Goal: Browse casually: Explore the website without a specific task or goal

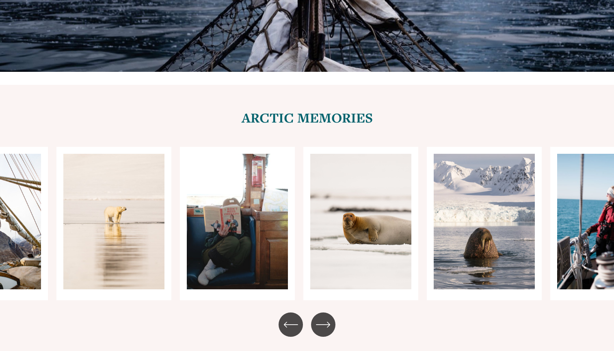
scroll to position [3251, 0]
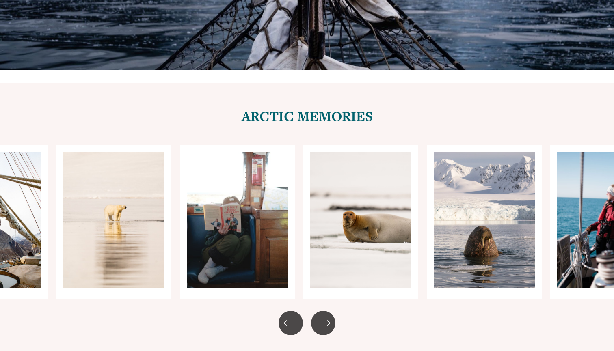
click at [250, 160] on ul "Carousel" at bounding box center [307, 222] width 502 height 154
click at [327, 316] on icon "\a \a \a Next\a \a" at bounding box center [323, 323] width 15 height 15
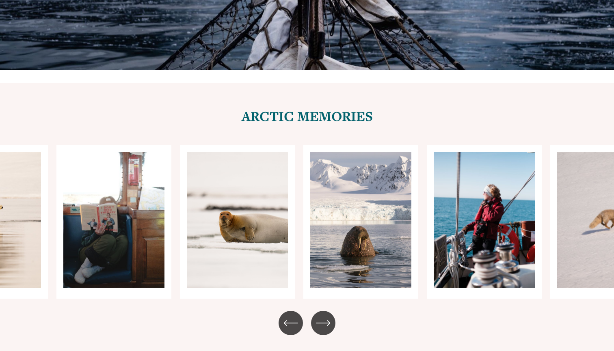
click at [327, 316] on icon "\a \a \a Next\a \a" at bounding box center [323, 323] width 15 height 15
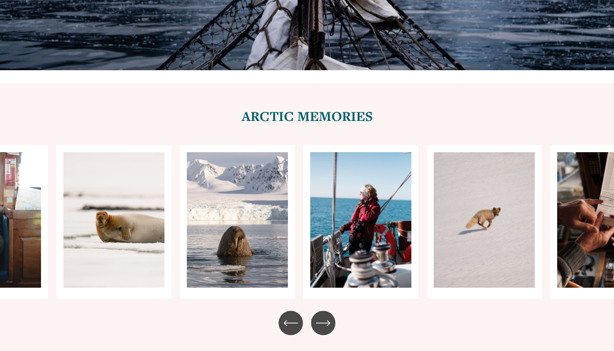
click at [327, 316] on icon "\a \a \a Next\a \a" at bounding box center [323, 323] width 15 height 15
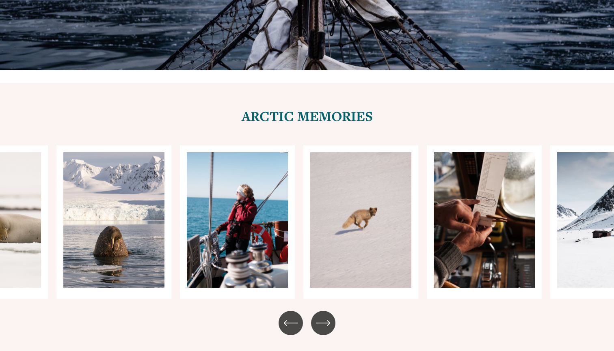
click at [327, 316] on icon "\a \a \a Next\a \a" at bounding box center [323, 323] width 15 height 15
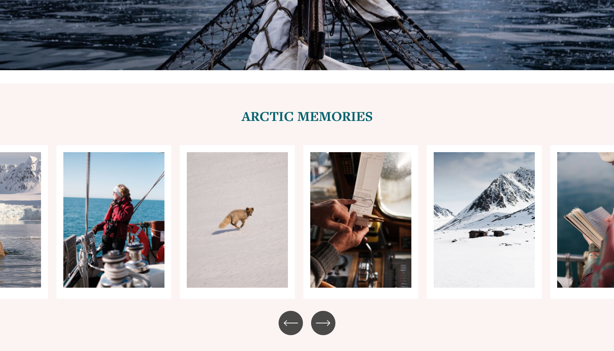
click at [327, 316] on icon "\a \a \a Next\a \a" at bounding box center [323, 323] width 15 height 15
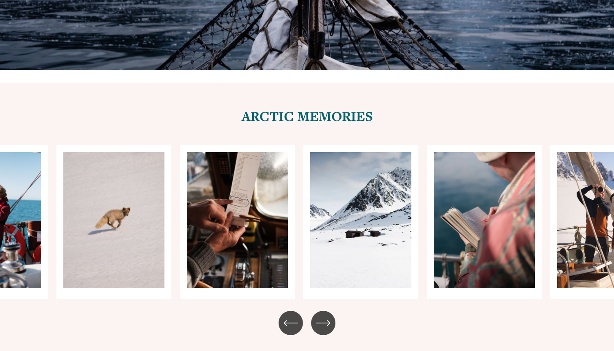
click at [327, 316] on icon "\a \a \a Next\a \a" at bounding box center [323, 323] width 15 height 15
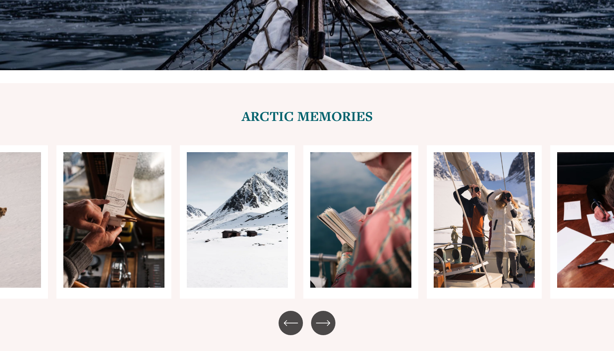
click at [327, 316] on icon "\a \a \a Next\a \a" at bounding box center [323, 323] width 15 height 15
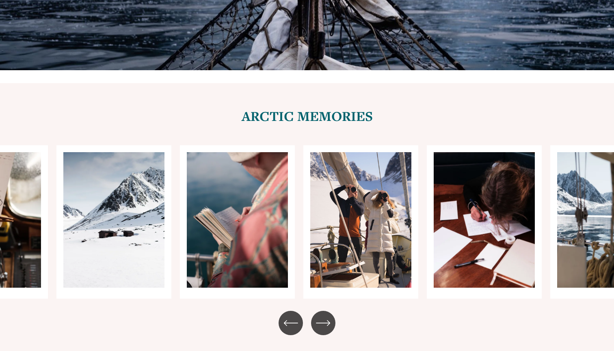
click at [327, 316] on icon "\a \a \a Next\a \a" at bounding box center [323, 323] width 15 height 15
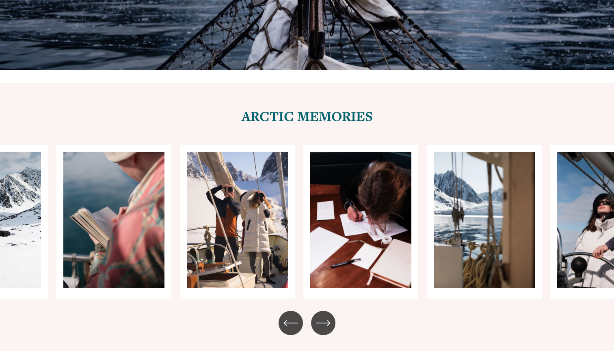
click at [327, 316] on icon "\a \a \a Next\a \a" at bounding box center [323, 323] width 15 height 15
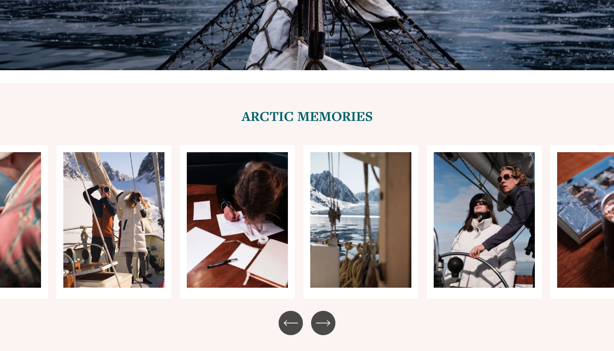
click at [327, 316] on icon "\a \a \a Next\a \a" at bounding box center [323, 323] width 15 height 15
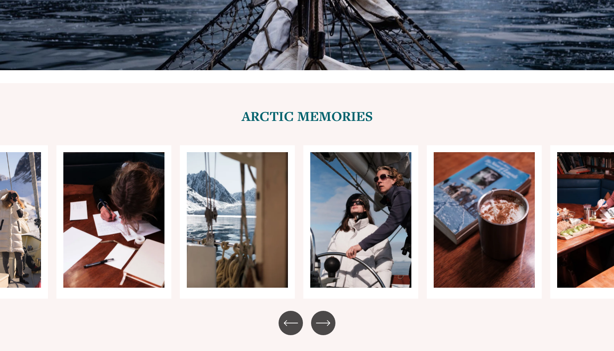
click at [327, 316] on icon "\a \a \a Next\a \a" at bounding box center [323, 323] width 15 height 15
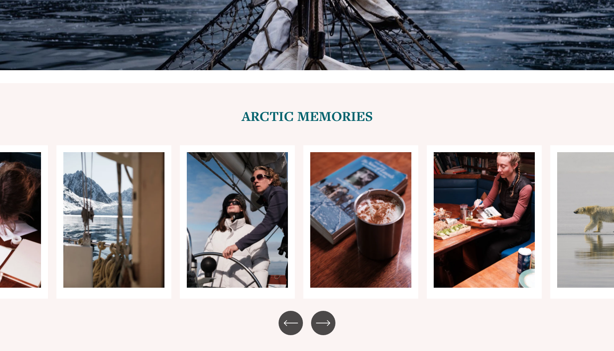
click at [327, 316] on icon "\a \a \a Next\a \a" at bounding box center [323, 323] width 15 height 15
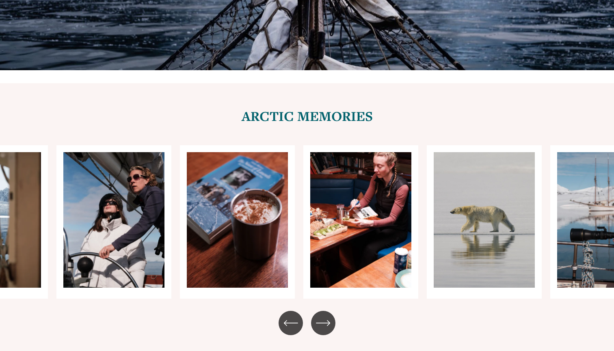
click at [327, 316] on icon "\a \a \a Next\a \a" at bounding box center [323, 323] width 15 height 15
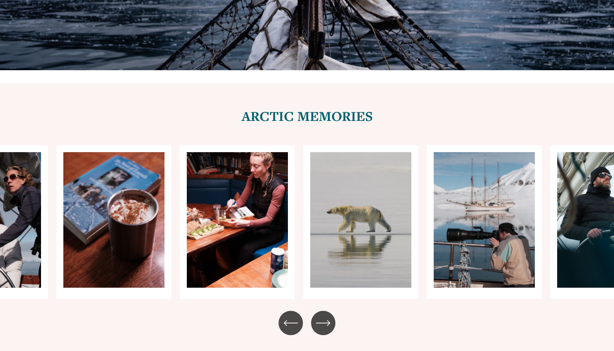
click at [327, 316] on icon "\a \a \a Next\a \a" at bounding box center [323, 323] width 15 height 15
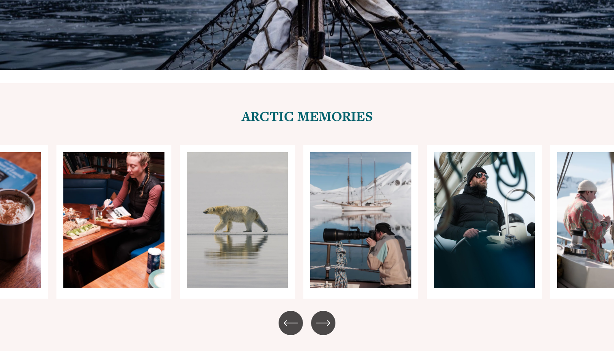
click at [327, 316] on icon "\a \a \a Next\a \a" at bounding box center [323, 323] width 15 height 15
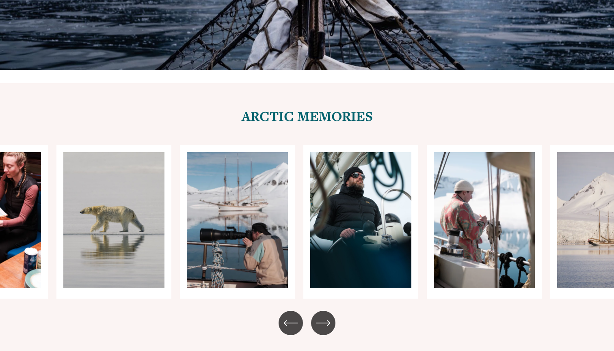
click at [327, 316] on icon "\a \a \a Next\a \a" at bounding box center [323, 323] width 15 height 15
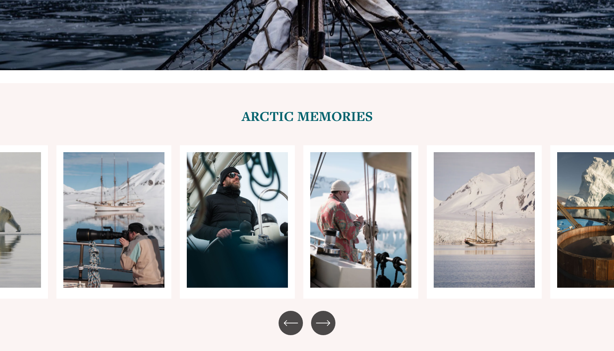
click at [327, 316] on icon "\a \a \a Next\a \a" at bounding box center [323, 323] width 15 height 15
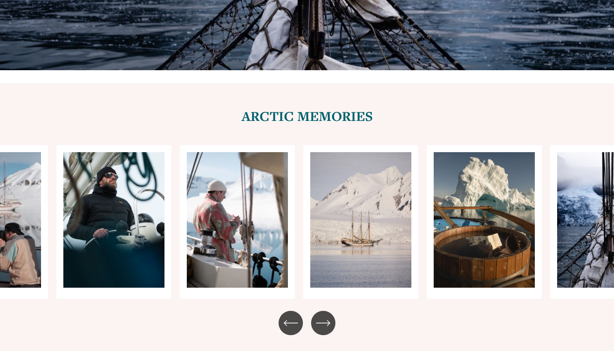
click at [327, 316] on icon "\a \a \a Next\a \a" at bounding box center [323, 323] width 15 height 15
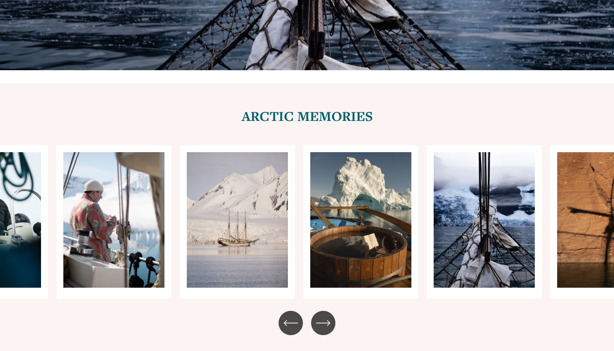
click at [327, 316] on icon "\a \a \a Next\a \a" at bounding box center [323, 323] width 15 height 15
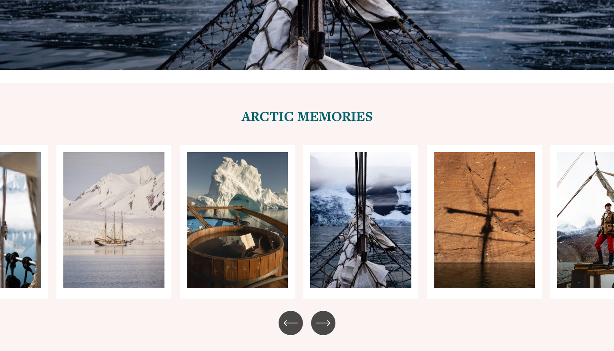
click at [327, 316] on icon "\a \a \a Next\a \a" at bounding box center [323, 323] width 15 height 15
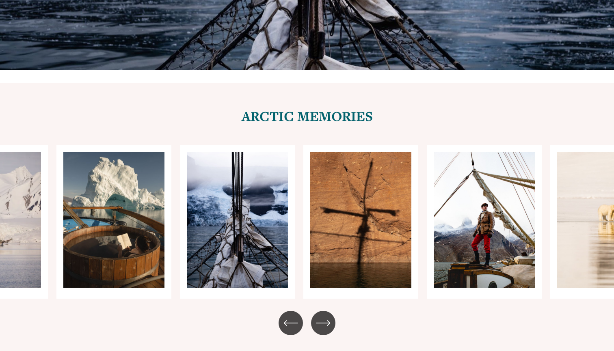
click at [327, 316] on icon "\a \a \a Next\a \a" at bounding box center [323, 323] width 15 height 15
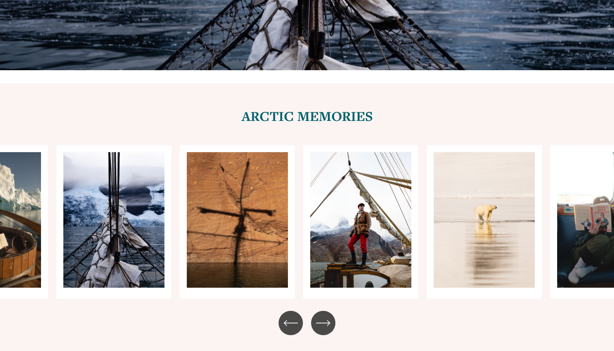
click at [327, 316] on icon "\a \a \a Next\a \a" at bounding box center [323, 323] width 15 height 15
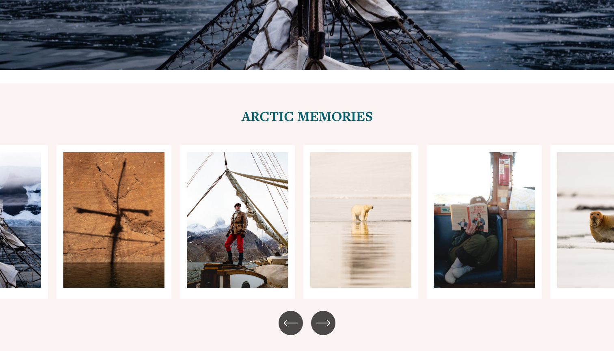
click at [327, 316] on icon "\a \a \a Next\a \a" at bounding box center [323, 323] width 15 height 15
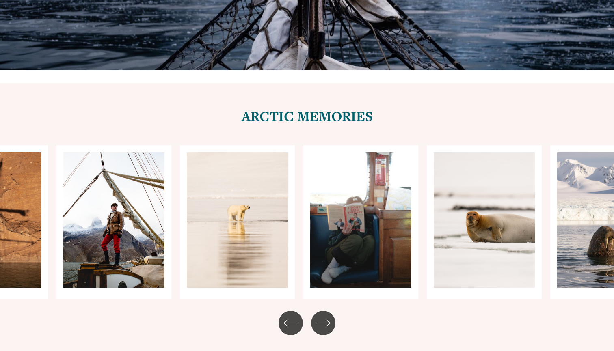
click at [327, 316] on icon "\a \a \a Next\a \a" at bounding box center [323, 323] width 15 height 15
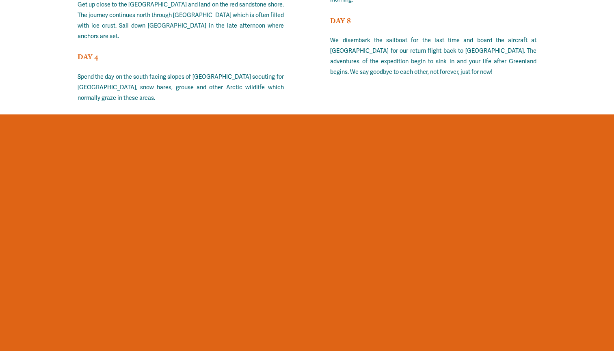
scroll to position [5682, 0]
